Goal: Check status: Check status

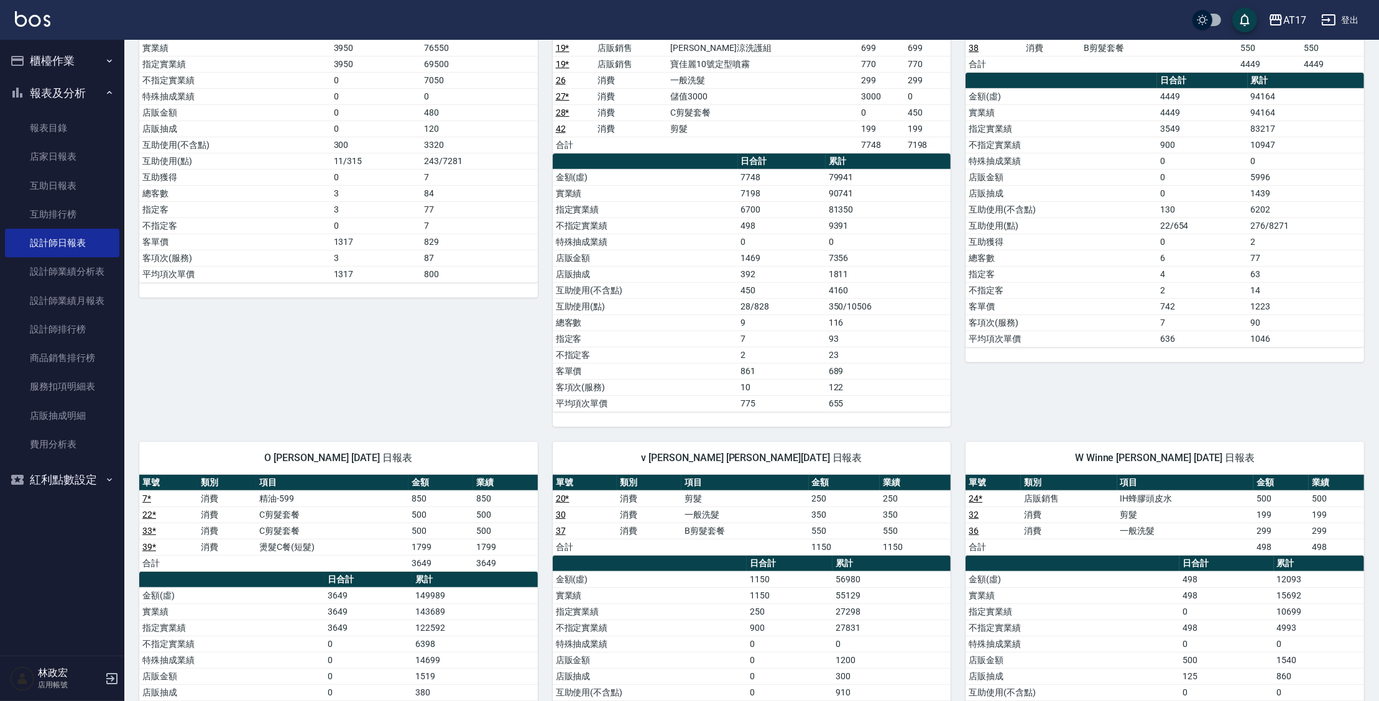
scroll to position [912, 0]
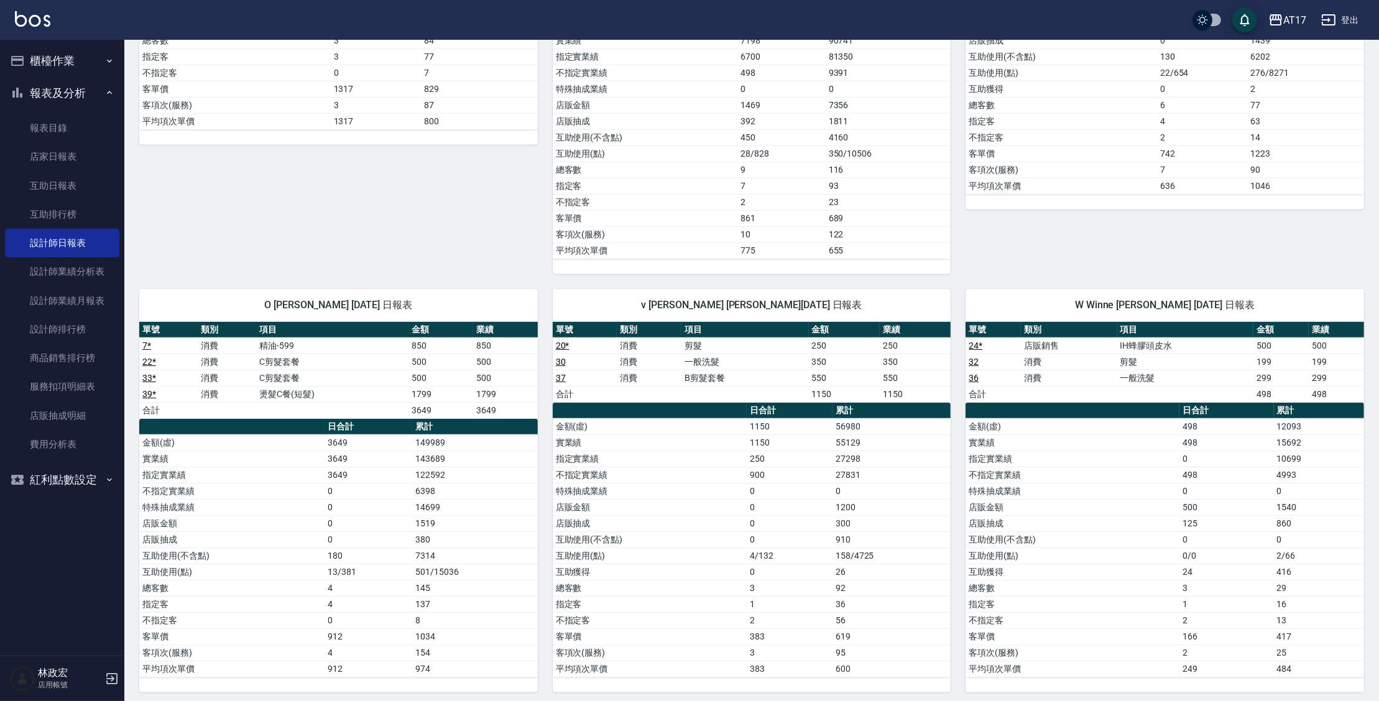
drag, startPoint x: 1381, startPoint y: 205, endPoint x: 1381, endPoint y: 609, distance: 403.6
click at [1319, 552] on td "2/66" at bounding box center [1319, 556] width 90 height 16
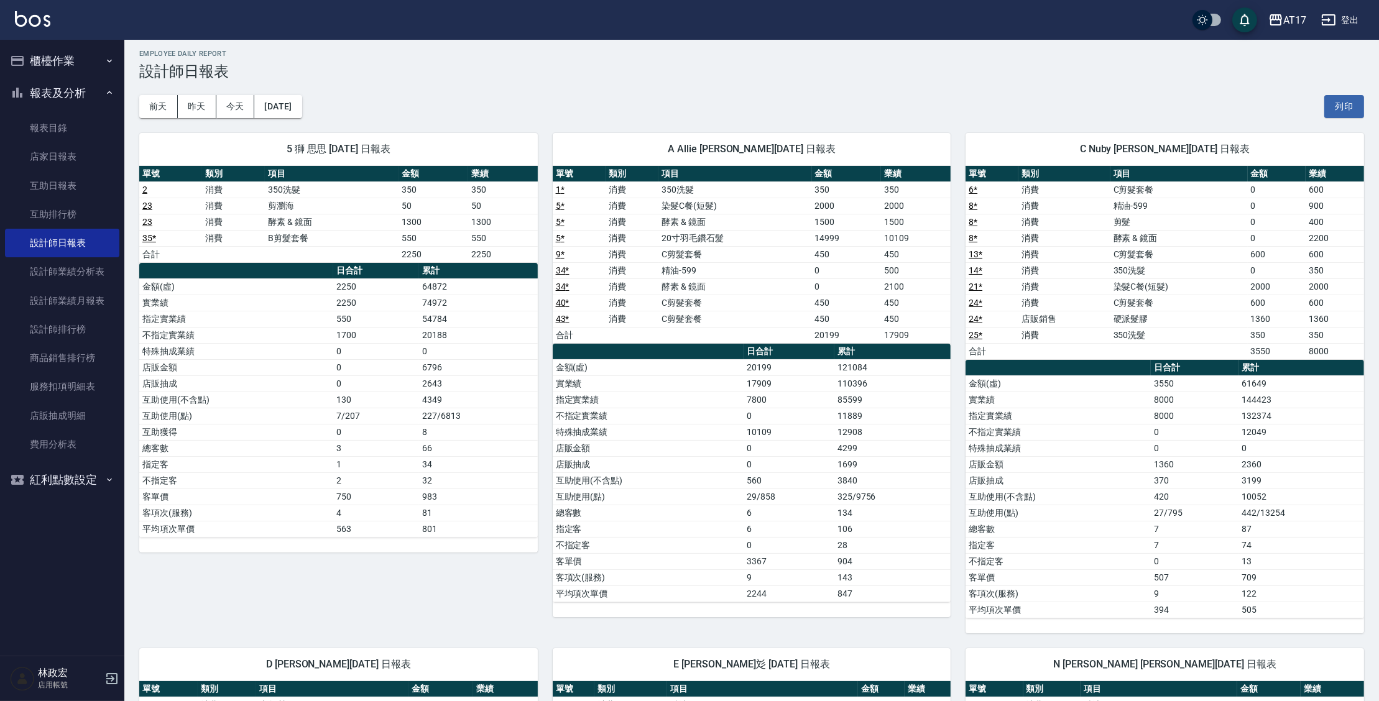
scroll to position [0, 0]
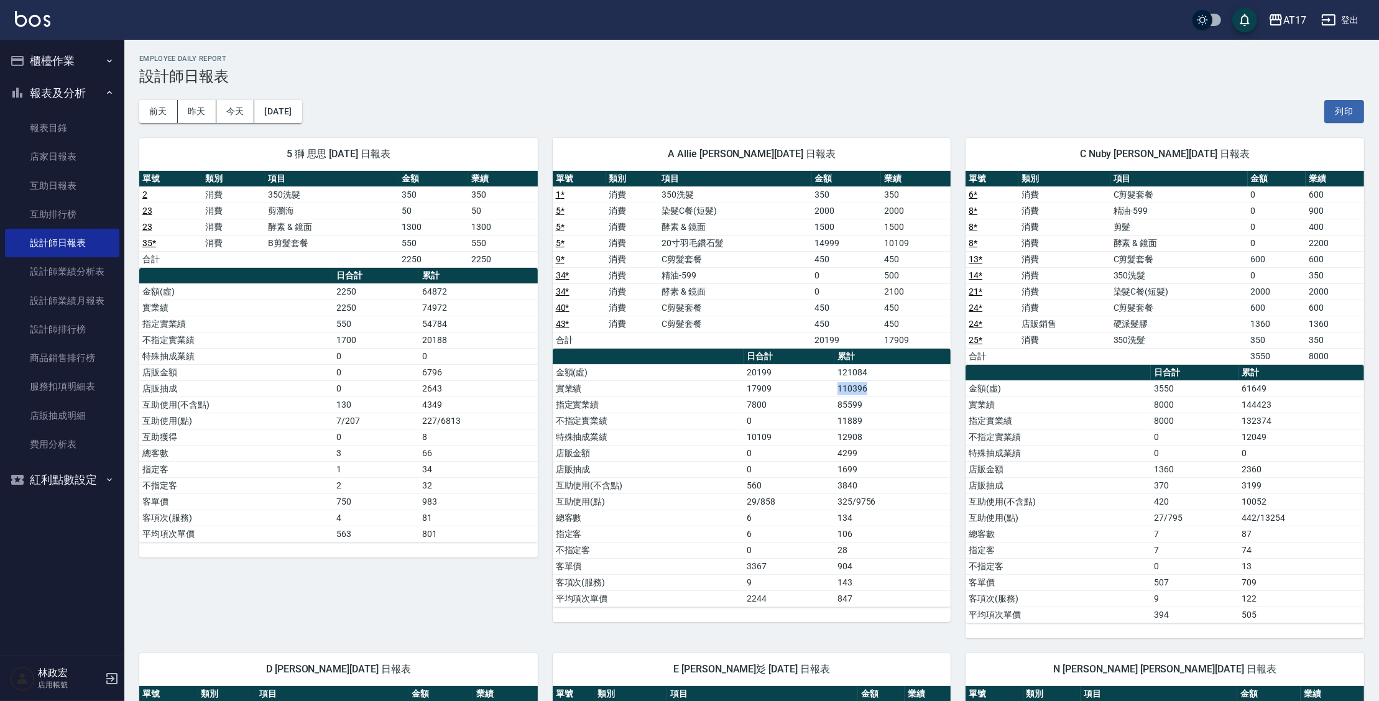
drag, startPoint x: 806, startPoint y: 389, endPoint x: 876, endPoint y: 387, distance: 70.3
click at [876, 387] on tr "實業績 17909 110396" at bounding box center [752, 389] width 399 height 16
click at [923, 400] on td "85599" at bounding box center [893, 405] width 116 height 16
click at [838, 434] on td "12908" at bounding box center [893, 437] width 116 height 16
click at [302, 118] on button "[DATE]" at bounding box center [277, 111] width 47 height 23
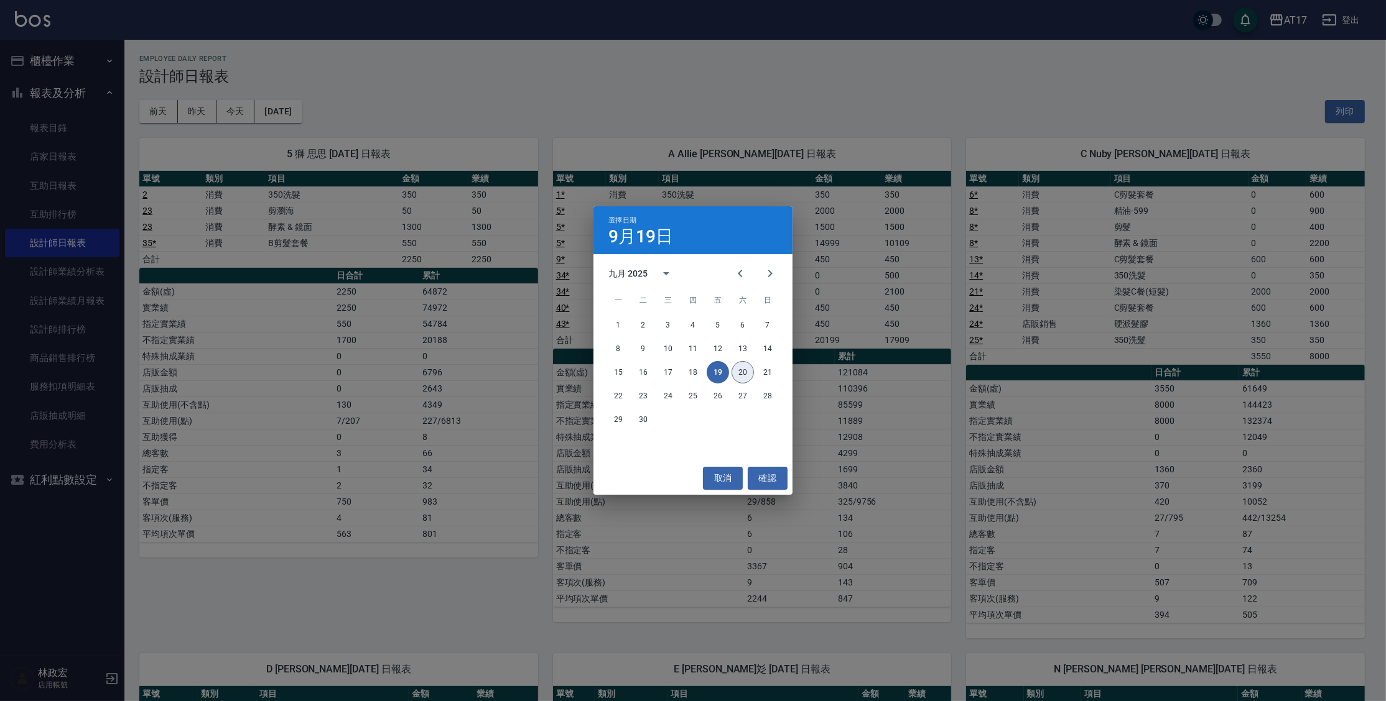
drag, startPoint x: 738, startPoint y: 370, endPoint x: 692, endPoint y: 422, distance: 69.6
click at [695, 427] on div "1 2 3 4 5 6 7 8 9 10 11 12 13 14 15 16 17 18 19 20 21 22 23 24 25 26 27 28 29 30" at bounding box center [692, 372] width 199 height 119
click at [746, 371] on button "20" at bounding box center [742, 372] width 22 height 22
